Goal: Find specific page/section

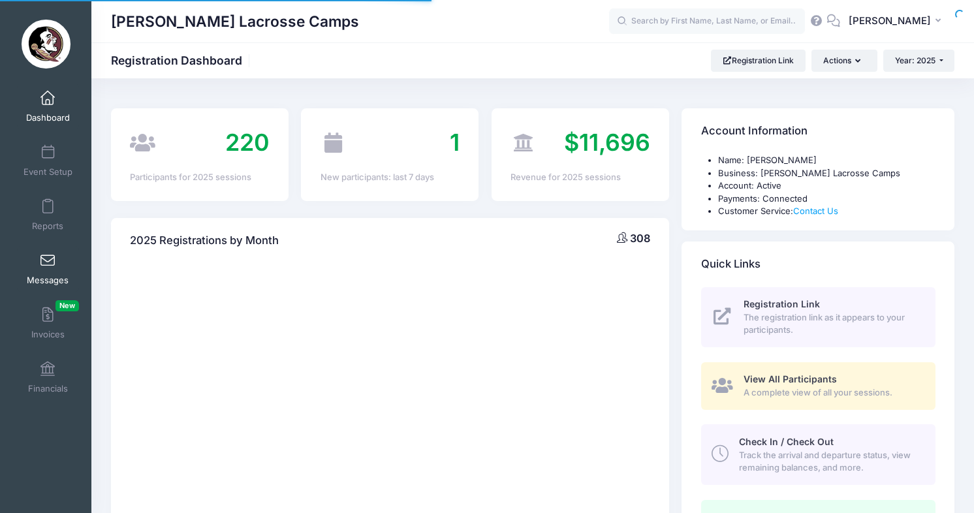
select select
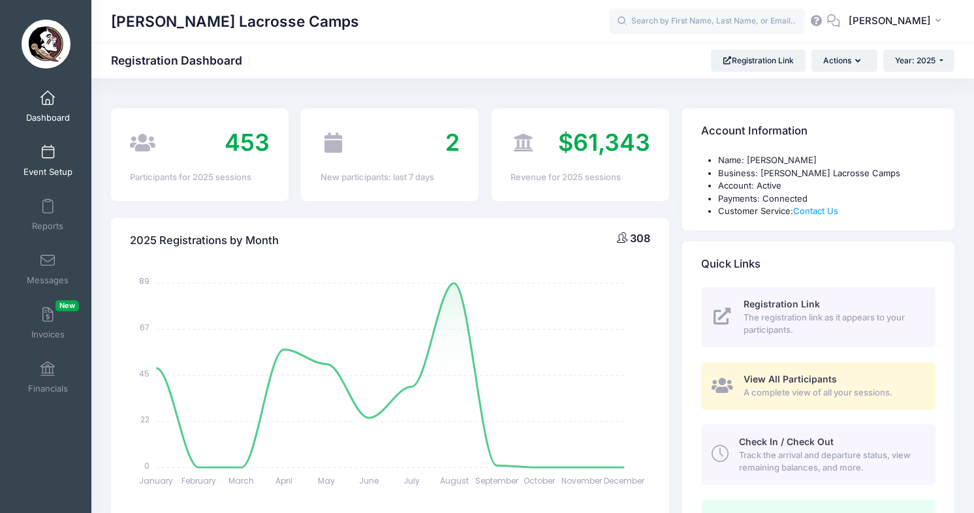
click at [48, 157] on span at bounding box center [48, 153] width 0 height 14
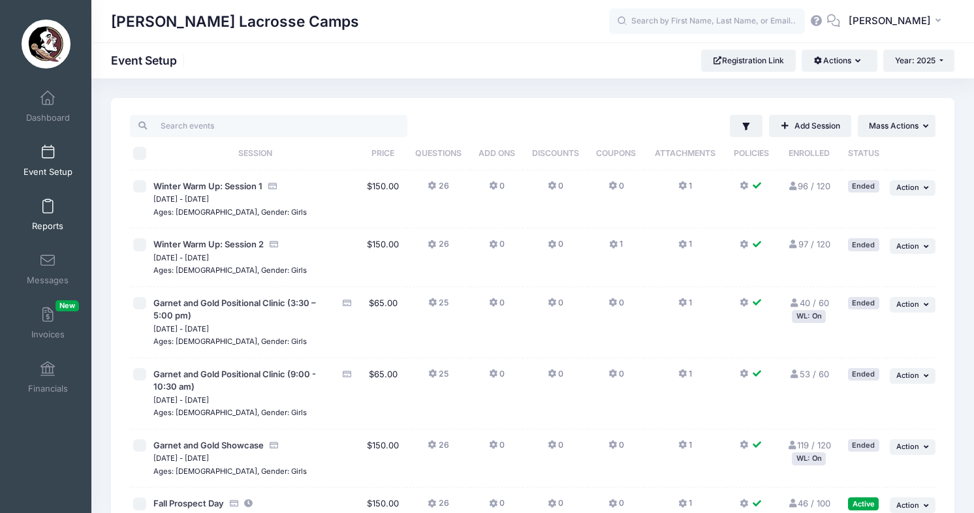
click at [54, 221] on span "Reports" at bounding box center [47, 226] width 31 height 11
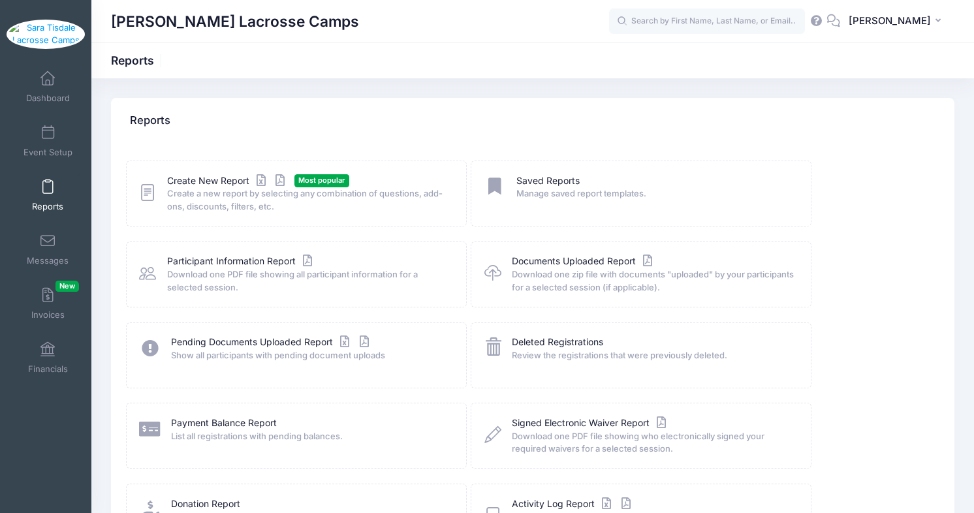
click at [144, 193] on icon at bounding box center [147, 193] width 17 height 20
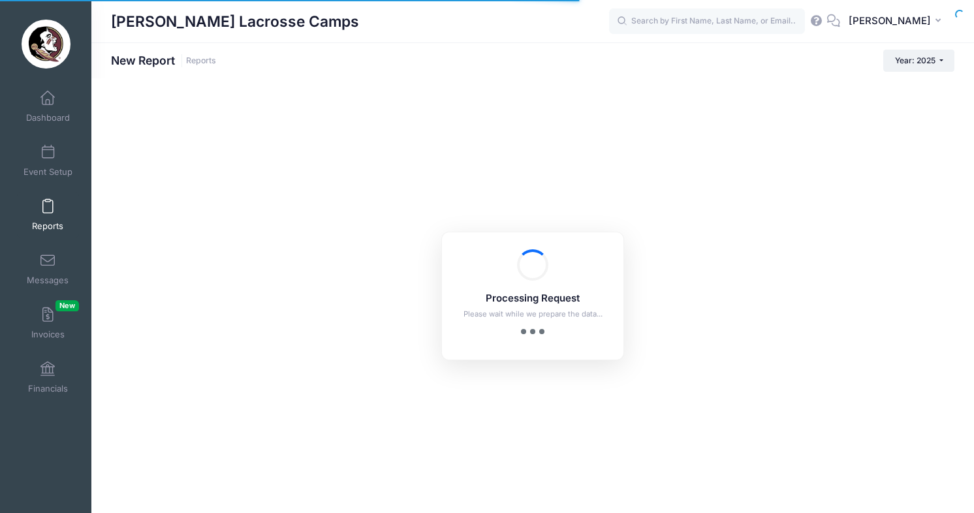
checkbox input "true"
